Goal: Task Accomplishment & Management: Use online tool/utility

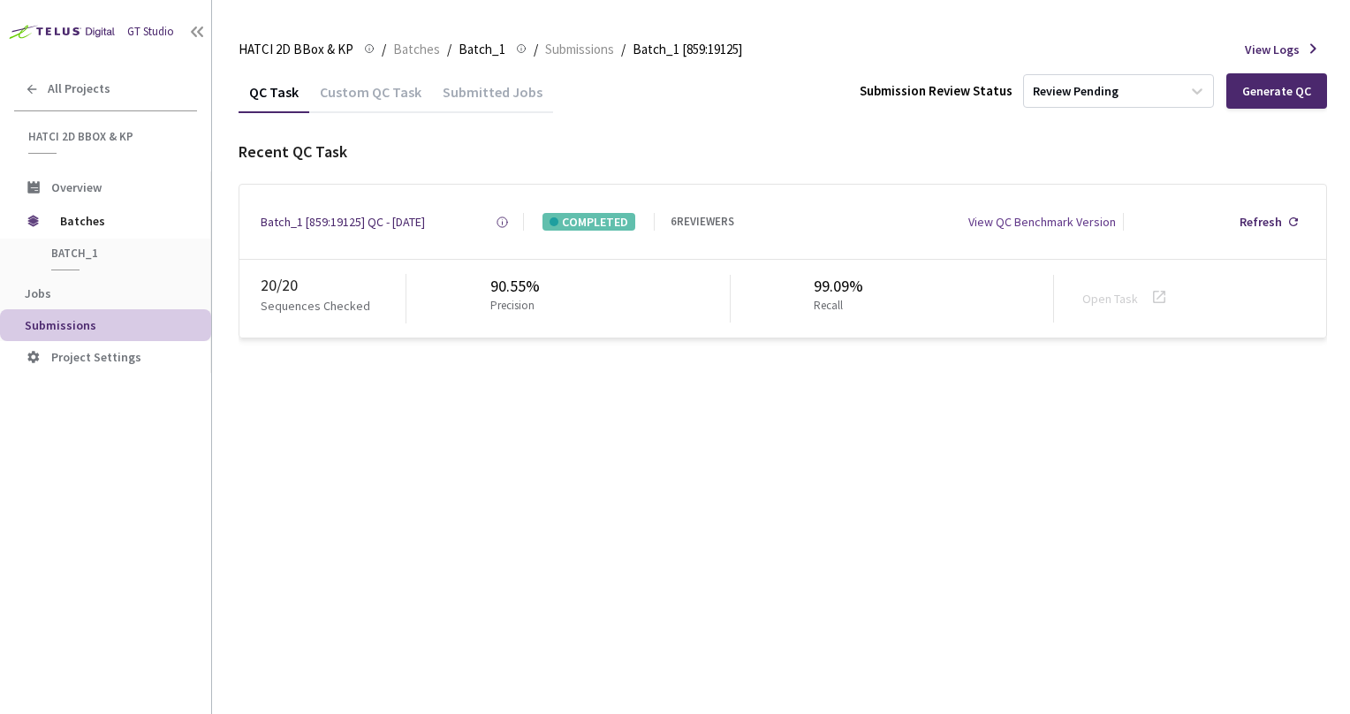
drag, startPoint x: 413, startPoint y: 460, endPoint x: 466, endPoint y: 260, distance: 207.4
click at [413, 458] on div "QC Task Custom QC Task Submitted Jobs Submission Review Status Review Pending G…" at bounding box center [783, 392] width 1088 height 643
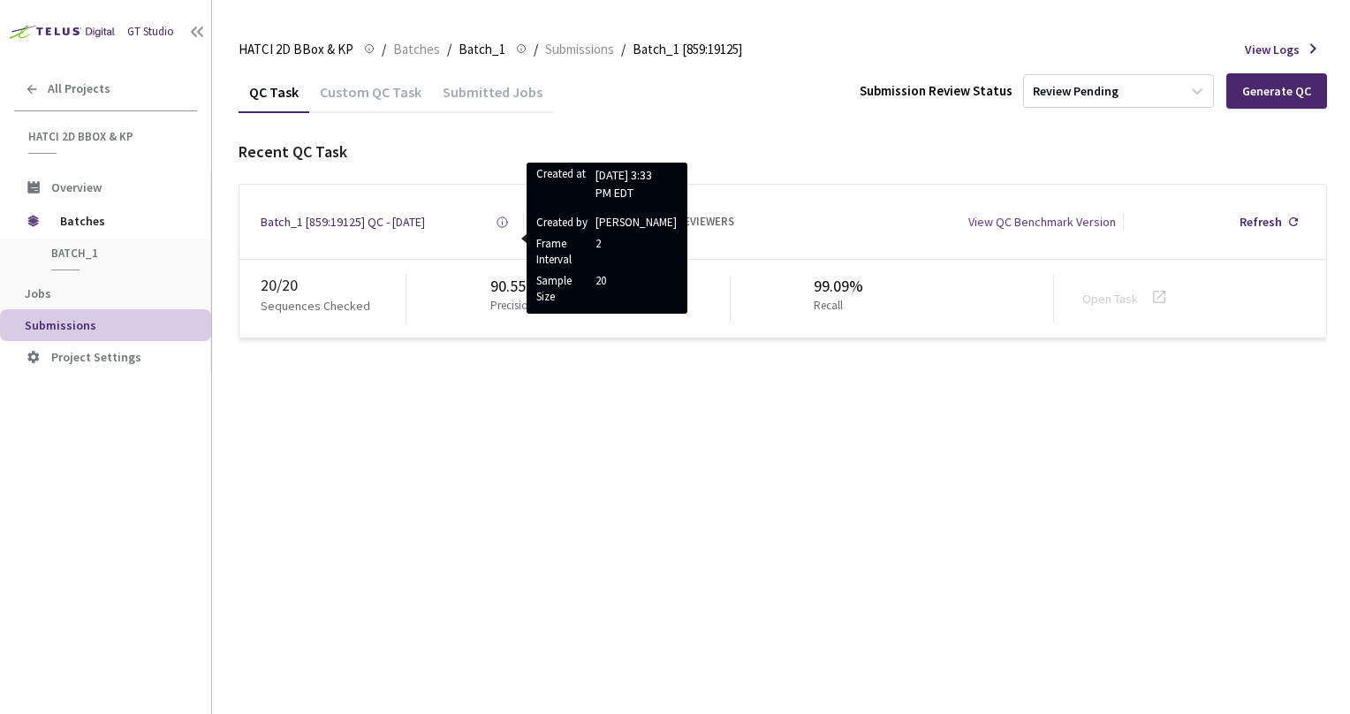
click at [539, 155] on div "Recent QC Task" at bounding box center [783, 151] width 1088 height 23
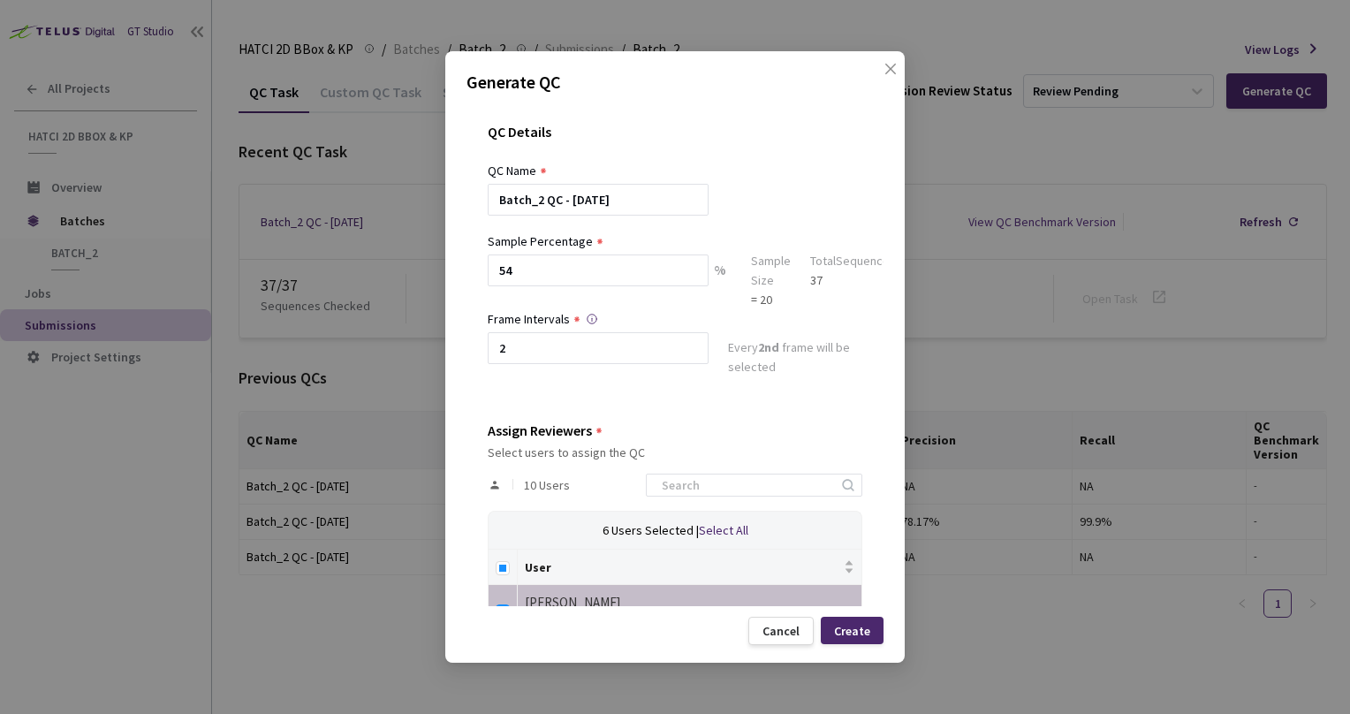
scroll to position [458, 0]
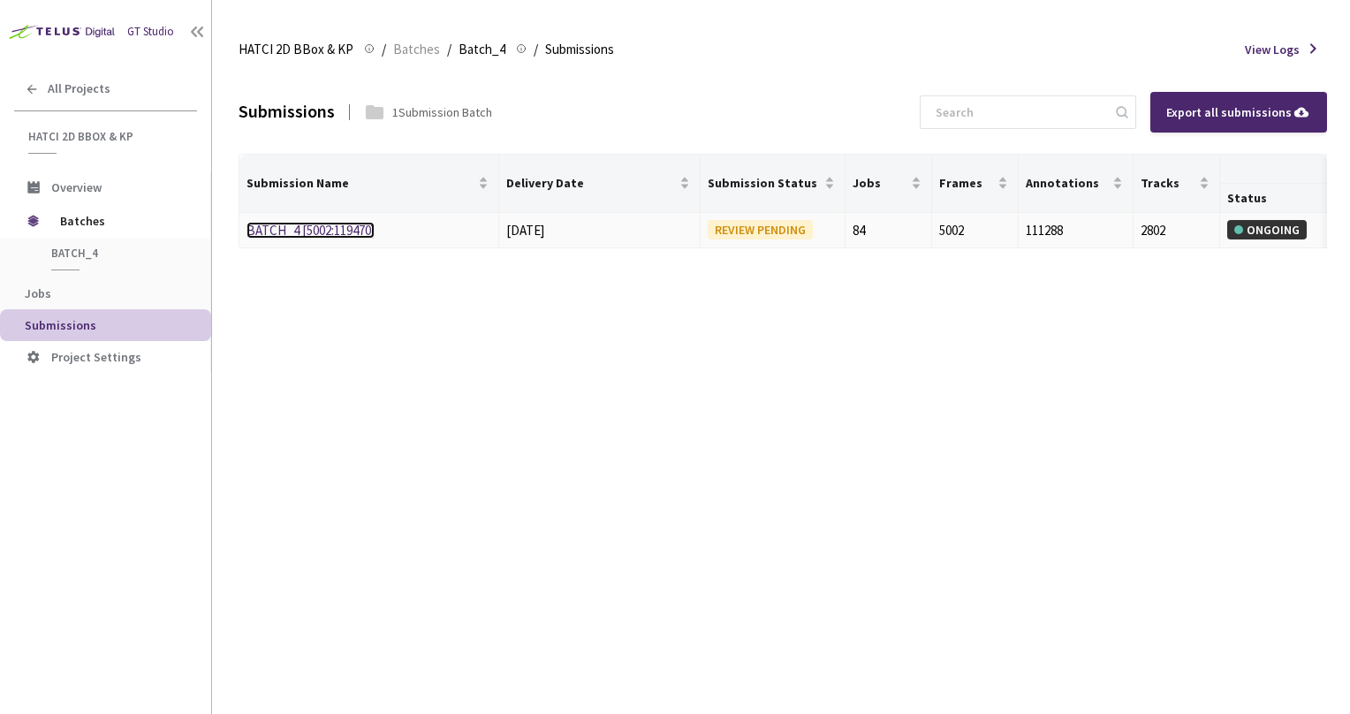
click at [286, 231] on link "BATCH_4 [5002:119470]" at bounding box center [310, 230] width 128 height 17
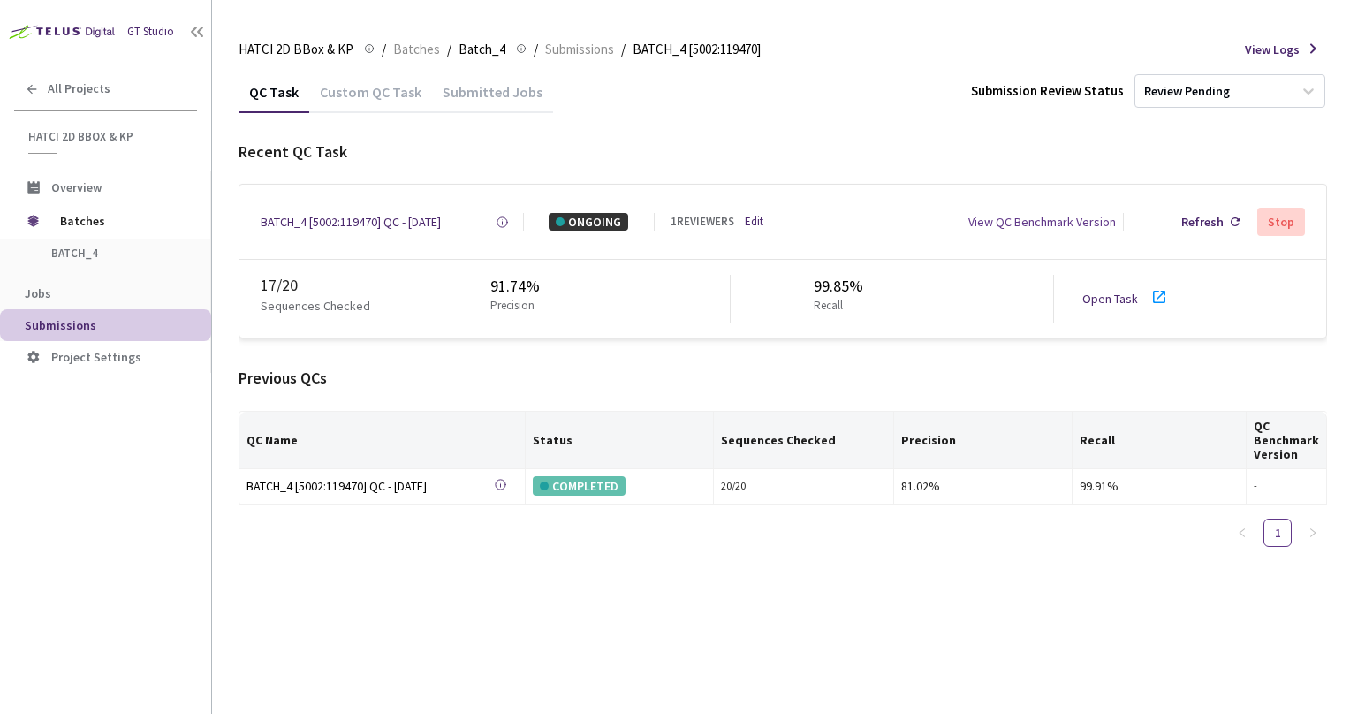
click at [1109, 293] on link "Open Task" at bounding box center [1110, 299] width 56 height 16
